Goal: Complete application form

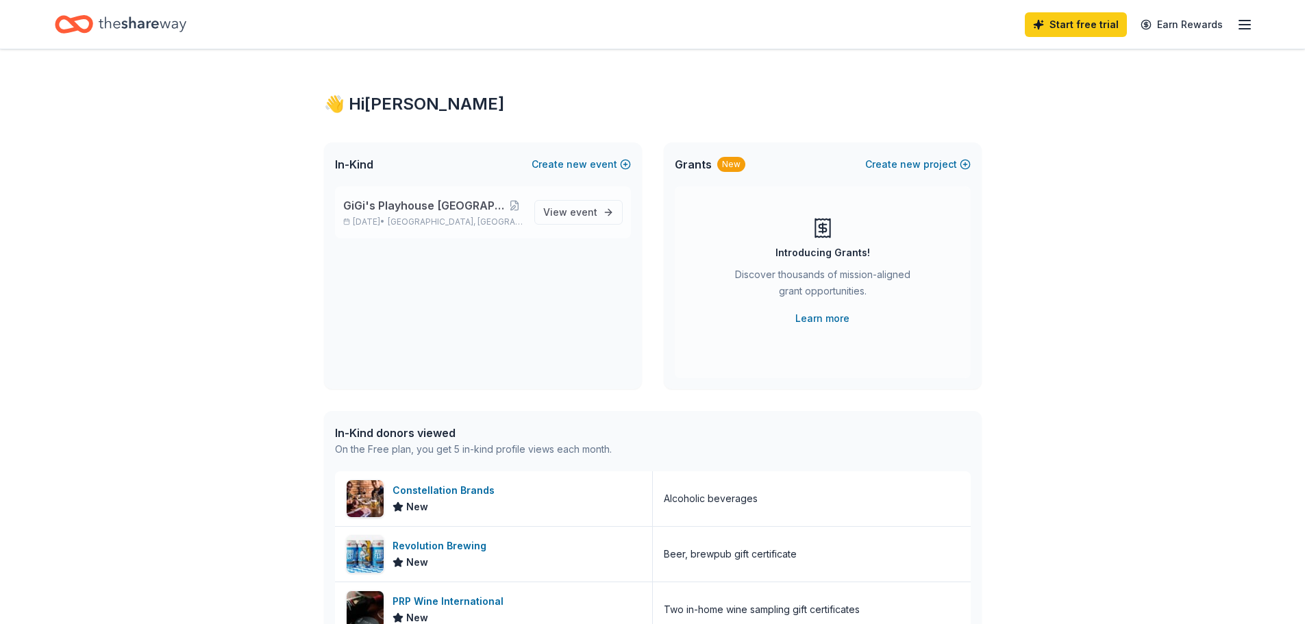
click at [393, 208] on span "GiGi's Playhouse [GEOGRAPHIC_DATA] 2025 Gala" at bounding box center [425, 205] width 164 height 16
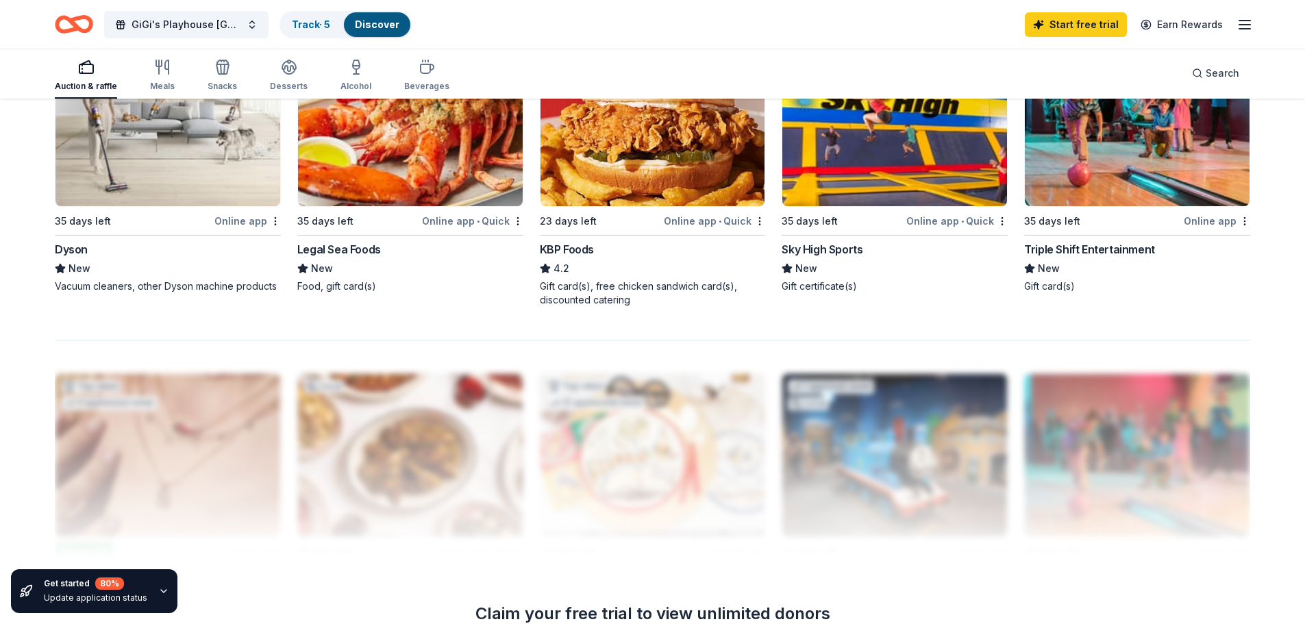
scroll to position [1079, 0]
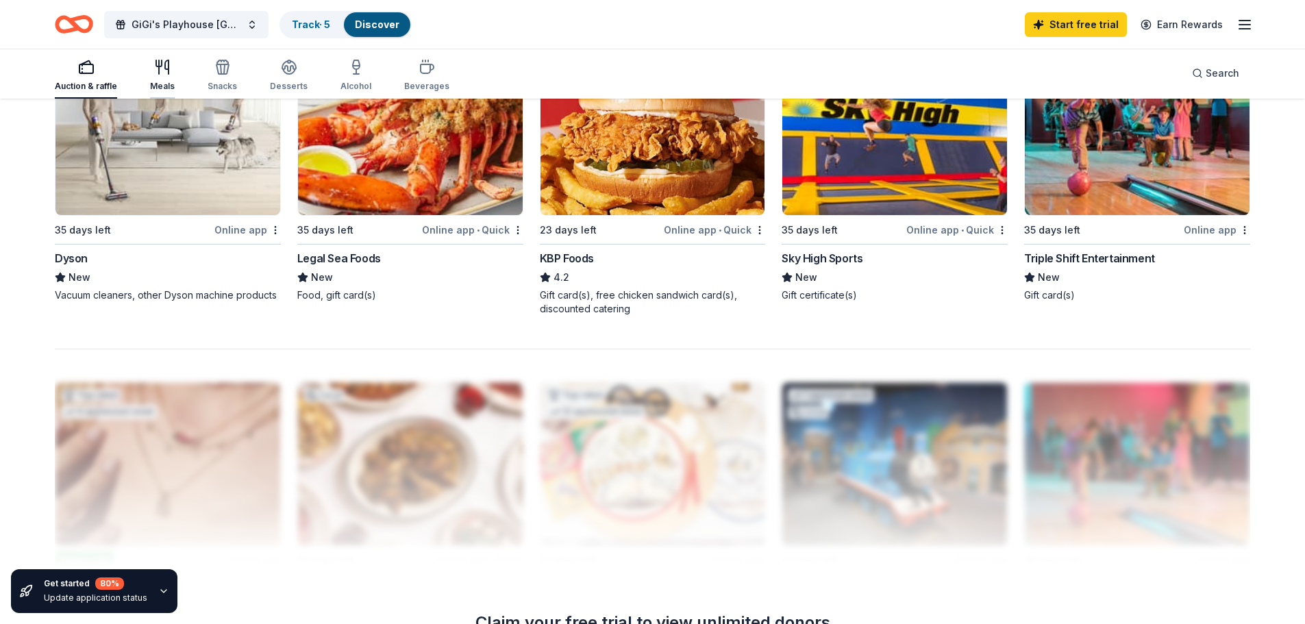
click at [168, 77] on div "Meals" at bounding box center [162, 75] width 25 height 33
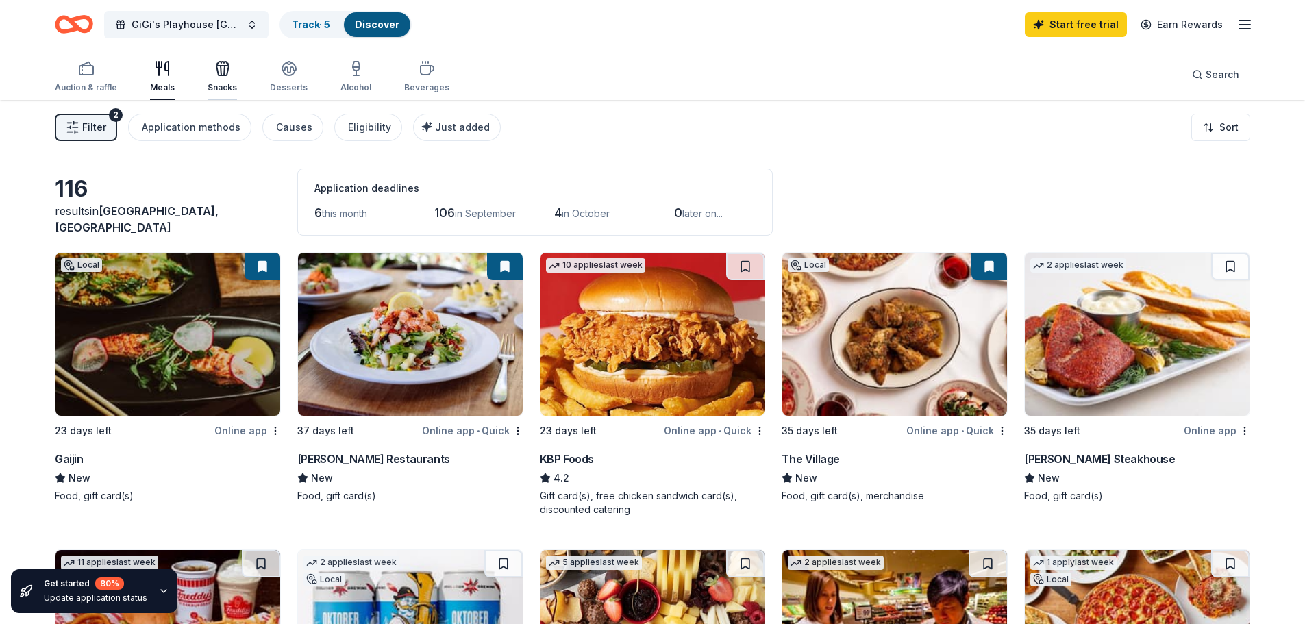
click at [212, 80] on div "Snacks" at bounding box center [222, 76] width 29 height 33
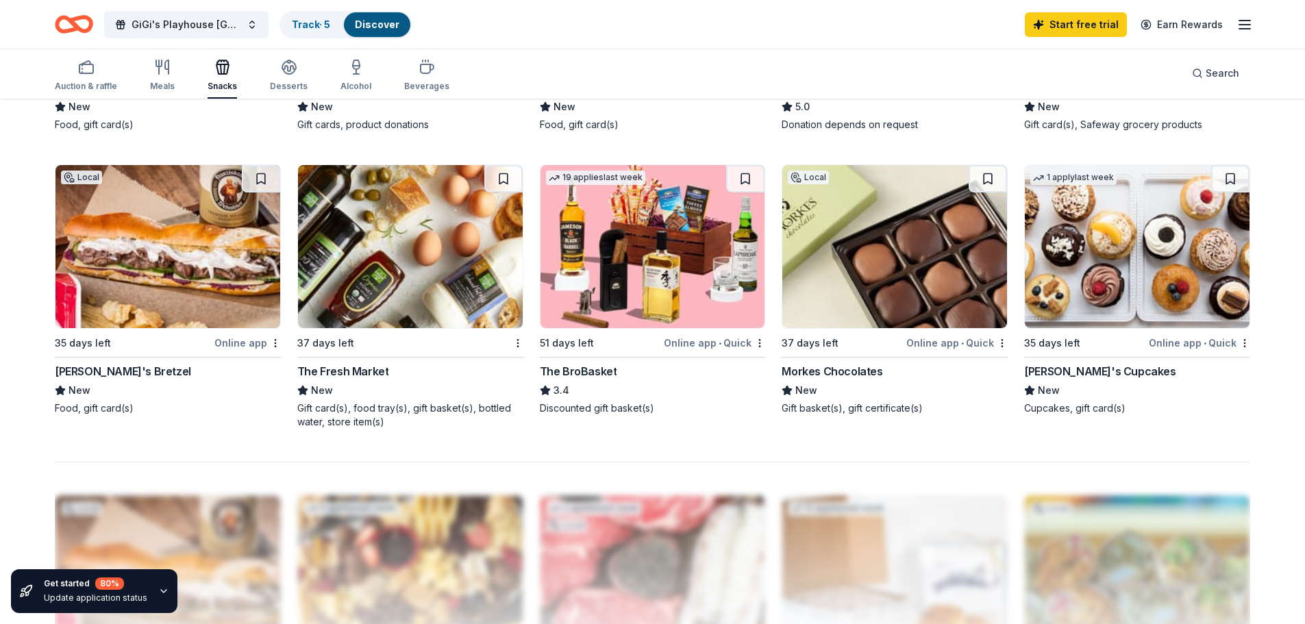
scroll to position [959, 0]
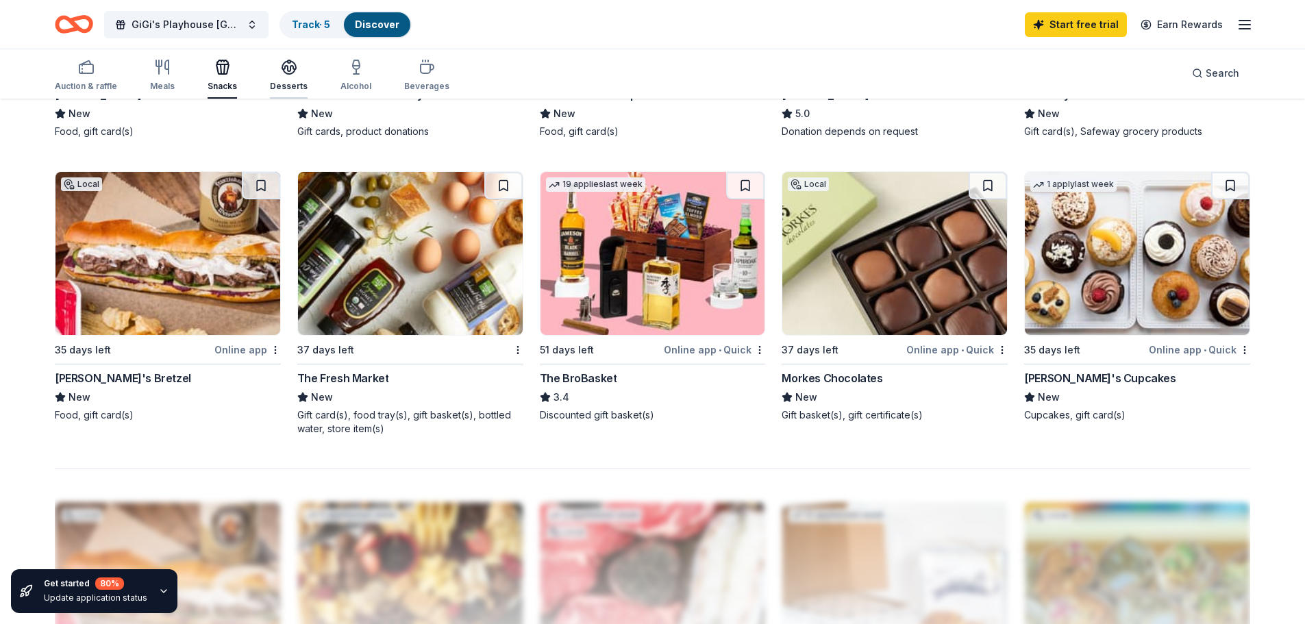
click at [281, 65] on icon "button" at bounding box center [289, 67] width 16 height 16
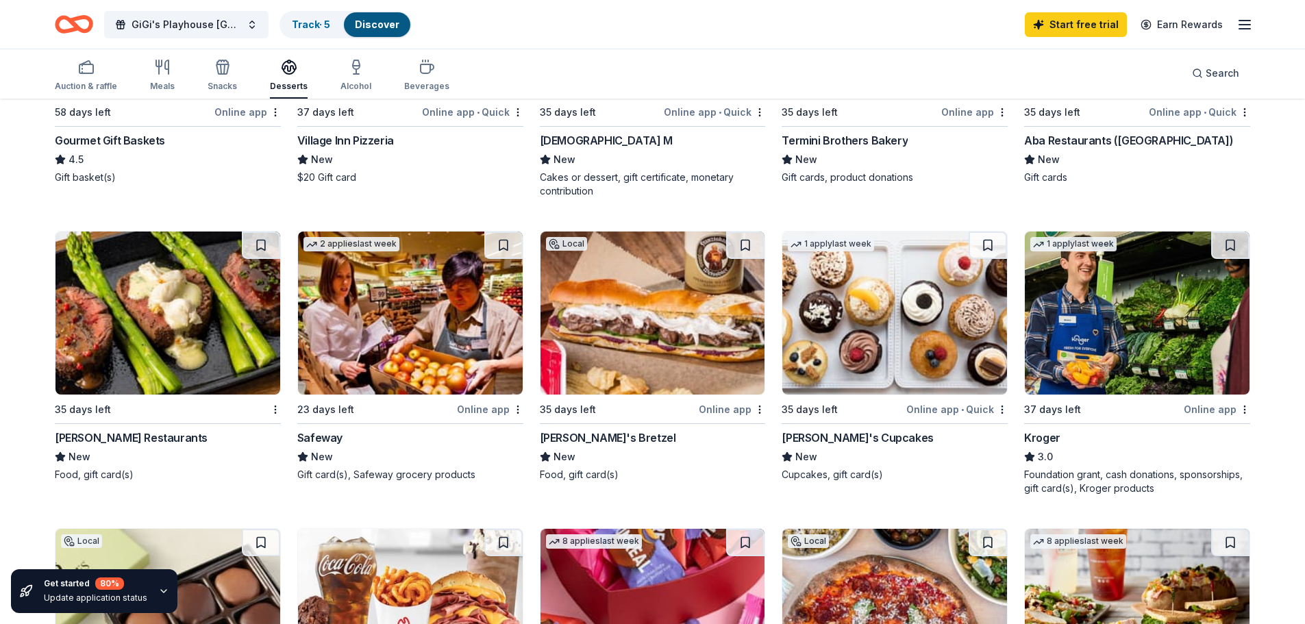
scroll to position [548, 0]
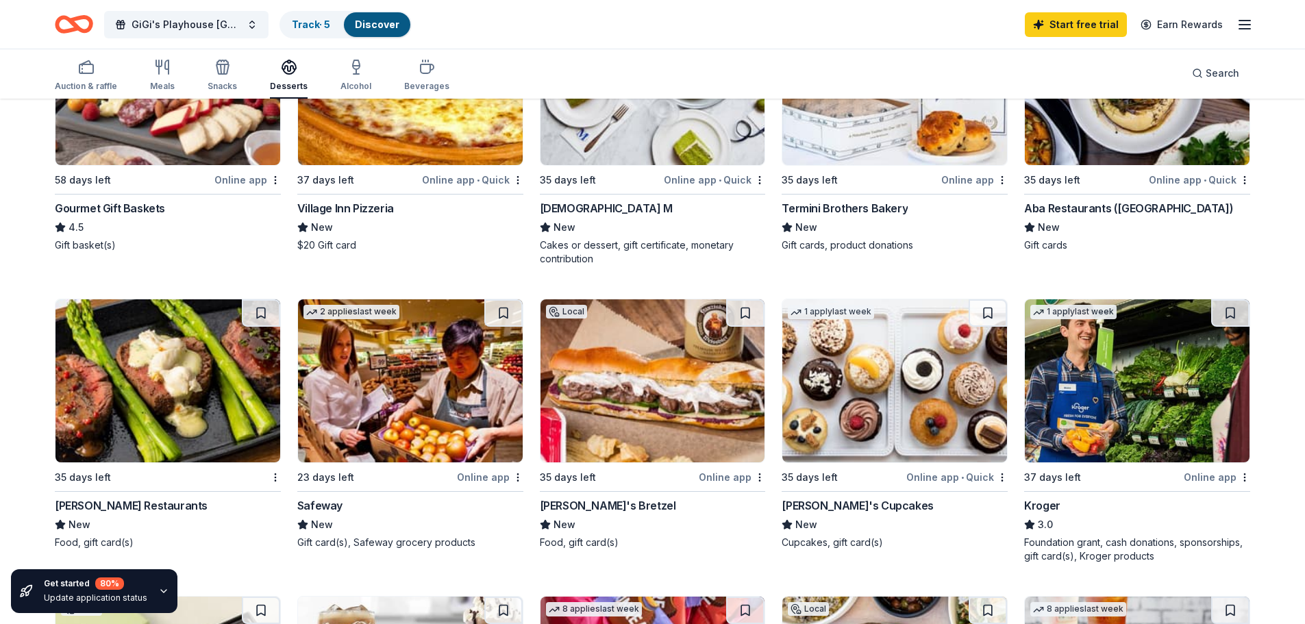
click at [854, 505] on div "[PERSON_NAME]'s Cupcakes" at bounding box center [856, 505] width 151 height 16
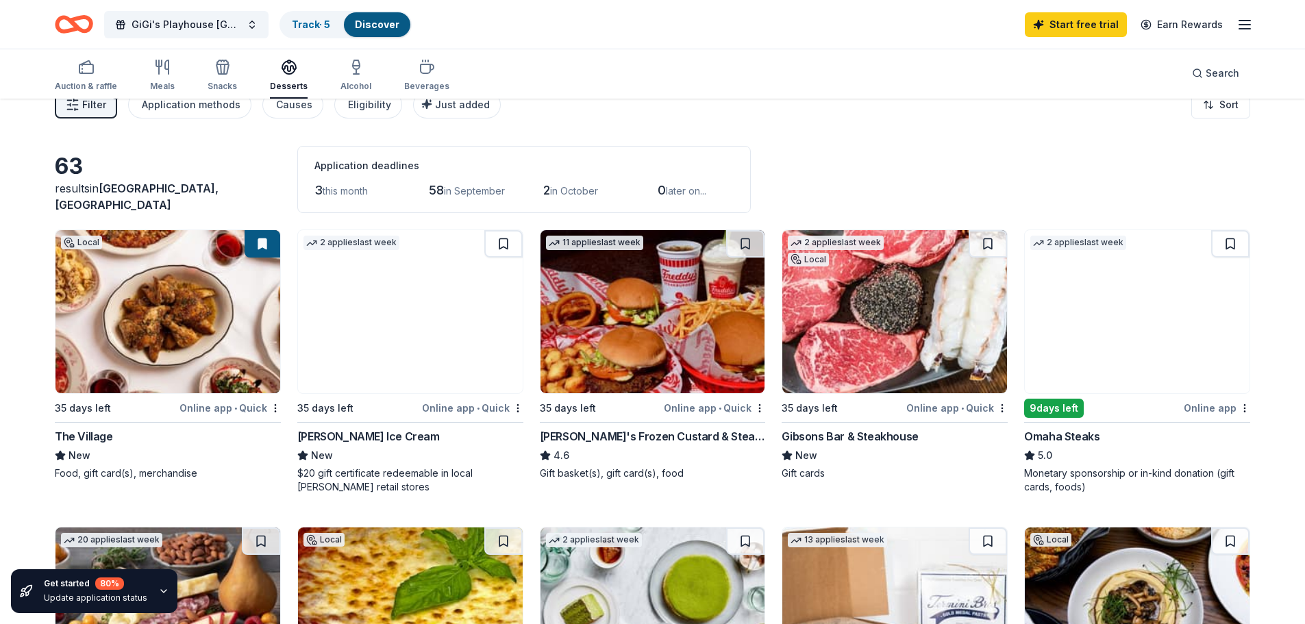
scroll to position [0, 0]
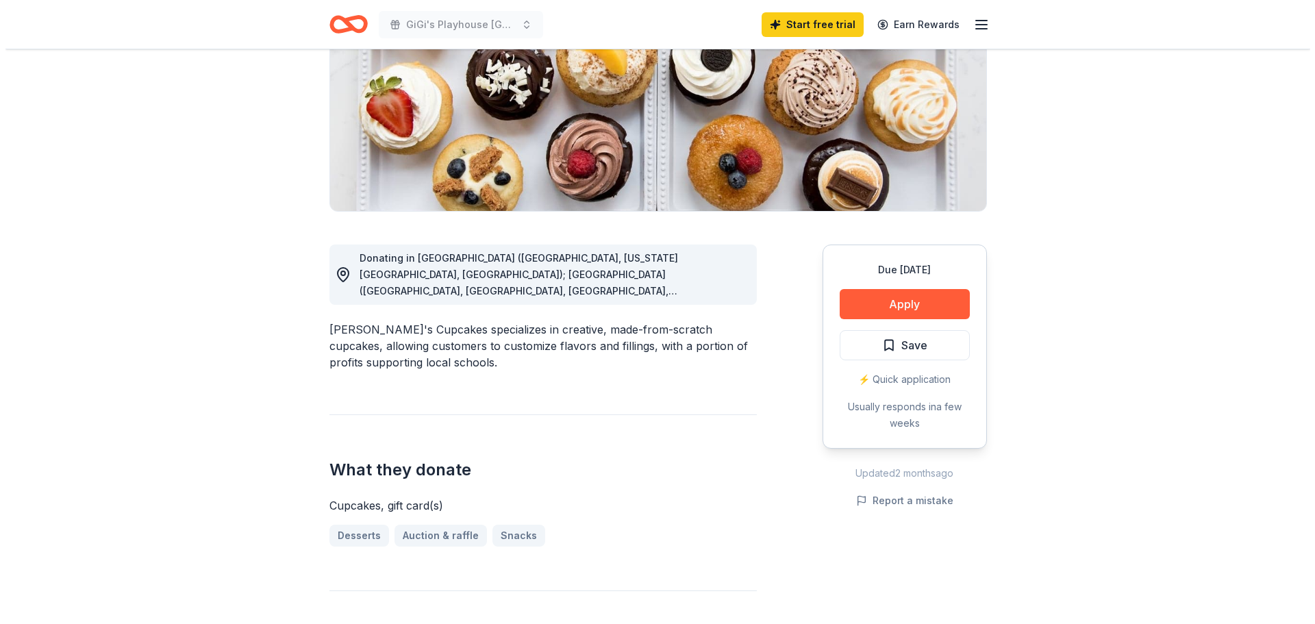
scroll to position [205, 0]
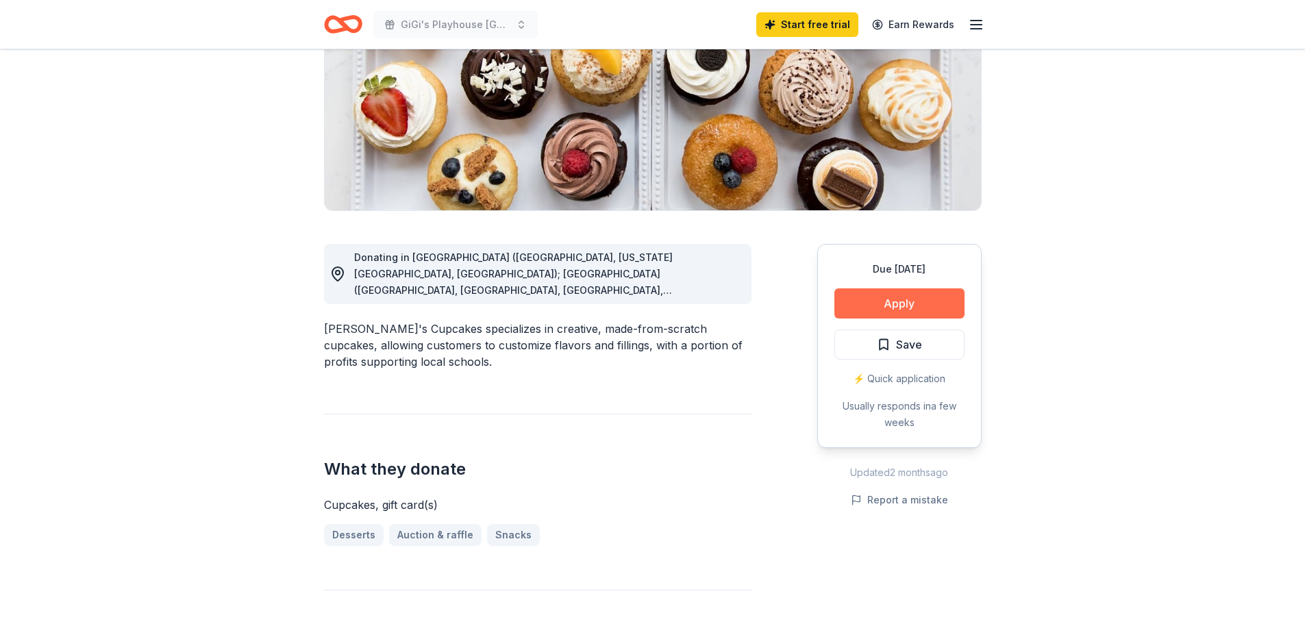
click at [931, 308] on button "Apply" at bounding box center [899, 303] width 130 height 30
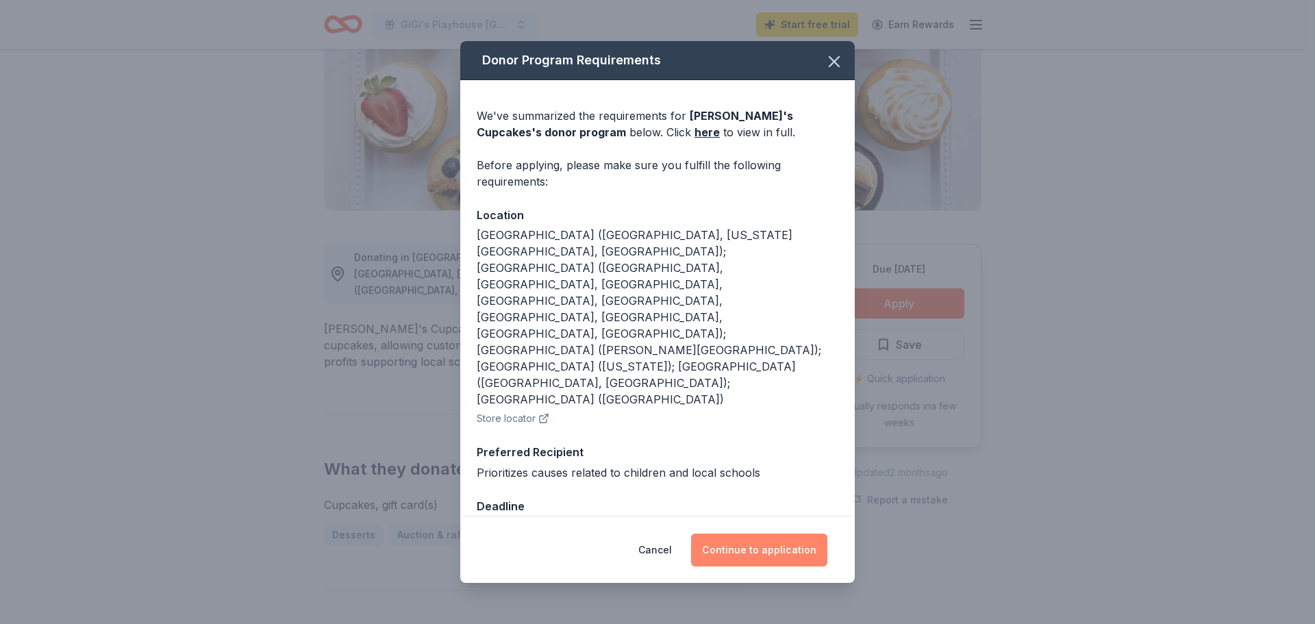
click at [771, 534] on button "Continue to application" at bounding box center [759, 550] width 136 height 33
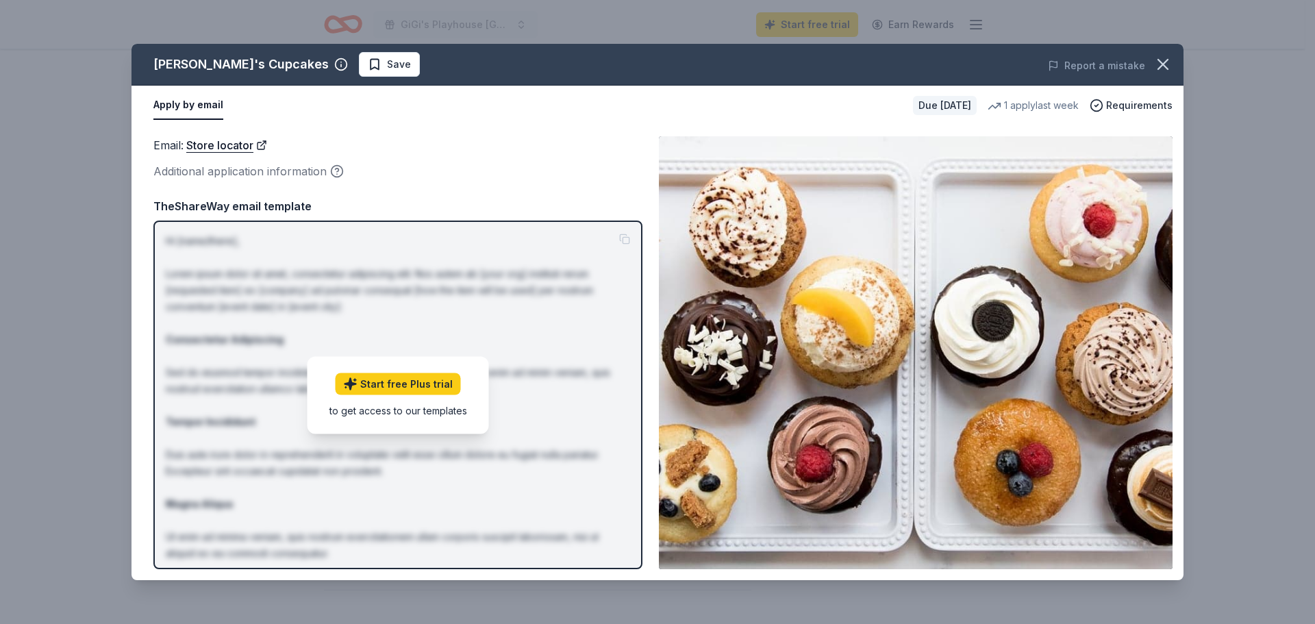
click at [590, 181] on div "Email : Store locator Additional application information TheShareWay email temp…" at bounding box center [397, 352] width 489 height 433
click at [449, 184] on div "Email : Store locator Additional application information TheShareWay email temp…" at bounding box center [397, 352] width 489 height 433
click at [368, 178] on div "Additional application information" at bounding box center [397, 171] width 489 height 18
click at [254, 168] on div "Additional application information" at bounding box center [397, 171] width 489 height 18
click at [329, 171] on div "Additional application information" at bounding box center [397, 171] width 489 height 18
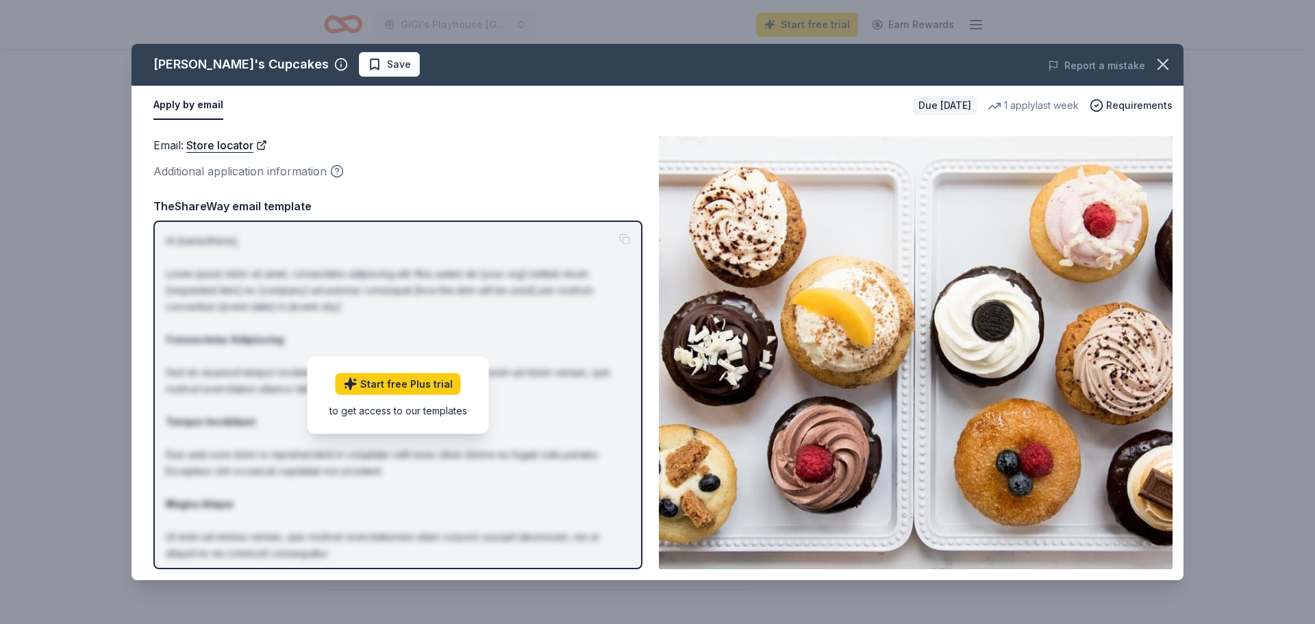
click at [342, 170] on circle "button" at bounding box center [337, 172] width 12 height 12
